Goal: Information Seeking & Learning: Learn about a topic

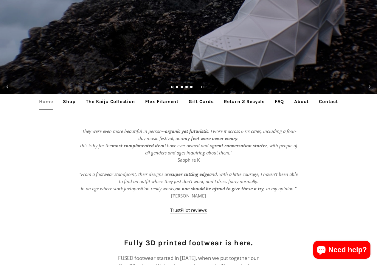
scroll to position [179, 0]
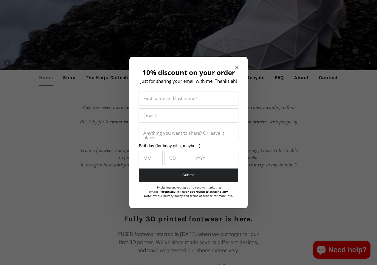
click at [301, 78] on div at bounding box center [188, 132] width 377 height 265
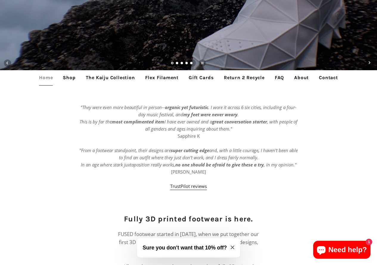
click at [303, 78] on link "About" at bounding box center [302, 77] width 24 height 15
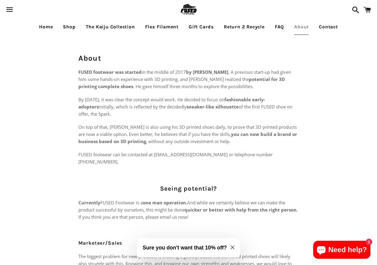
drag, startPoint x: 195, startPoint y: 73, endPoint x: 237, endPoint y: 69, distance: 41.9
click at [228, 69] on strong "by Philippe Holthuizen" at bounding box center [207, 72] width 42 height 6
copy strong "Philippe Holthuizen"
